Goal: Transaction & Acquisition: Purchase product/service

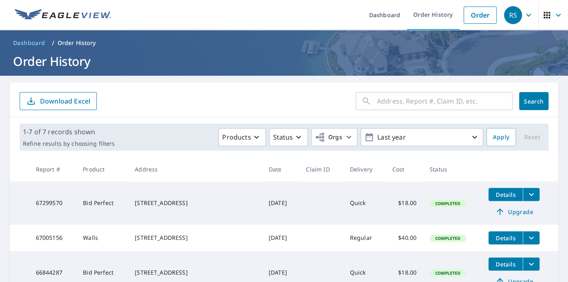
click at [507, 196] on span "Details" at bounding box center [506, 194] width 25 height 8
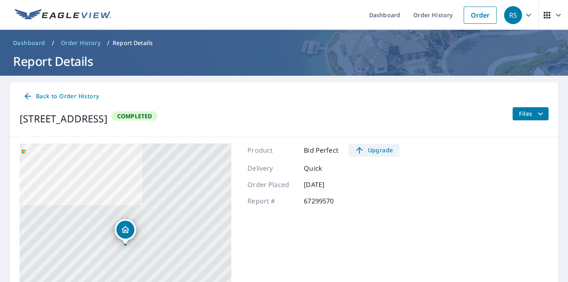
click at [376, 152] on span "Upgrade" at bounding box center [373, 150] width 41 height 10
click at [538, 116] on icon "filesDropdownBtn-67299570" at bounding box center [541, 114] width 10 height 10
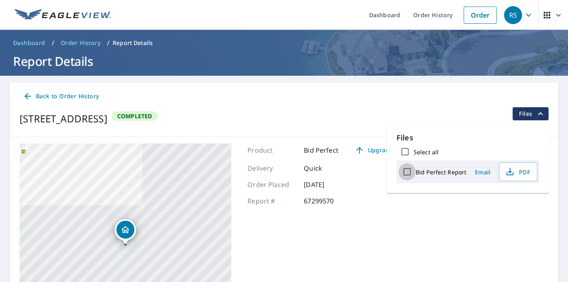
click at [407, 170] on input "Bid Perfect Report" at bounding box center [407, 171] width 17 height 17
checkbox input "true"
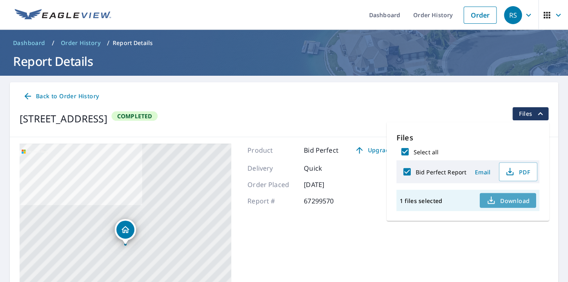
click at [503, 203] on span "Download" at bounding box center [508, 200] width 43 height 10
